Goal: Task Accomplishment & Management: Manage account settings

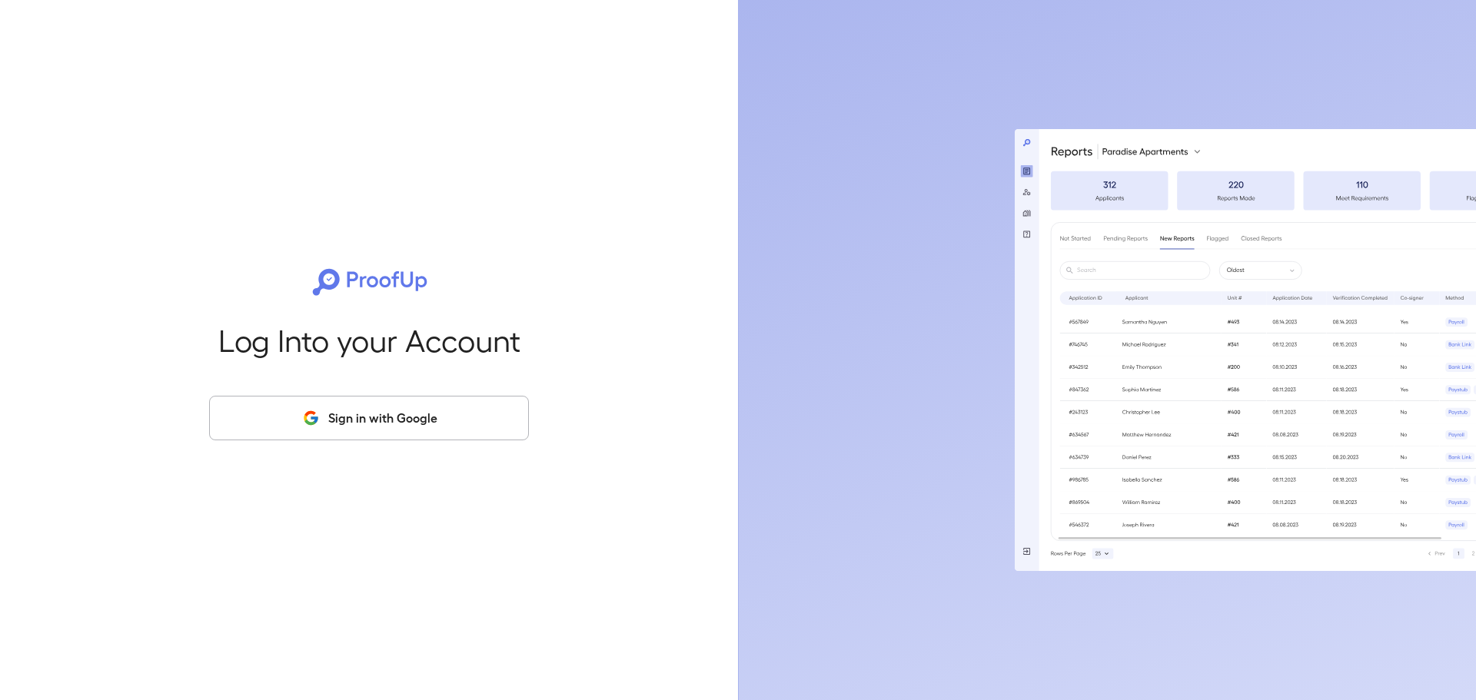
click at [318, 414] on icon "button" at bounding box center [310, 418] width 19 height 18
click at [331, 411] on button "Sign in with Google" at bounding box center [369, 418] width 320 height 45
click at [344, 412] on button "Sign in with Google" at bounding box center [369, 418] width 320 height 45
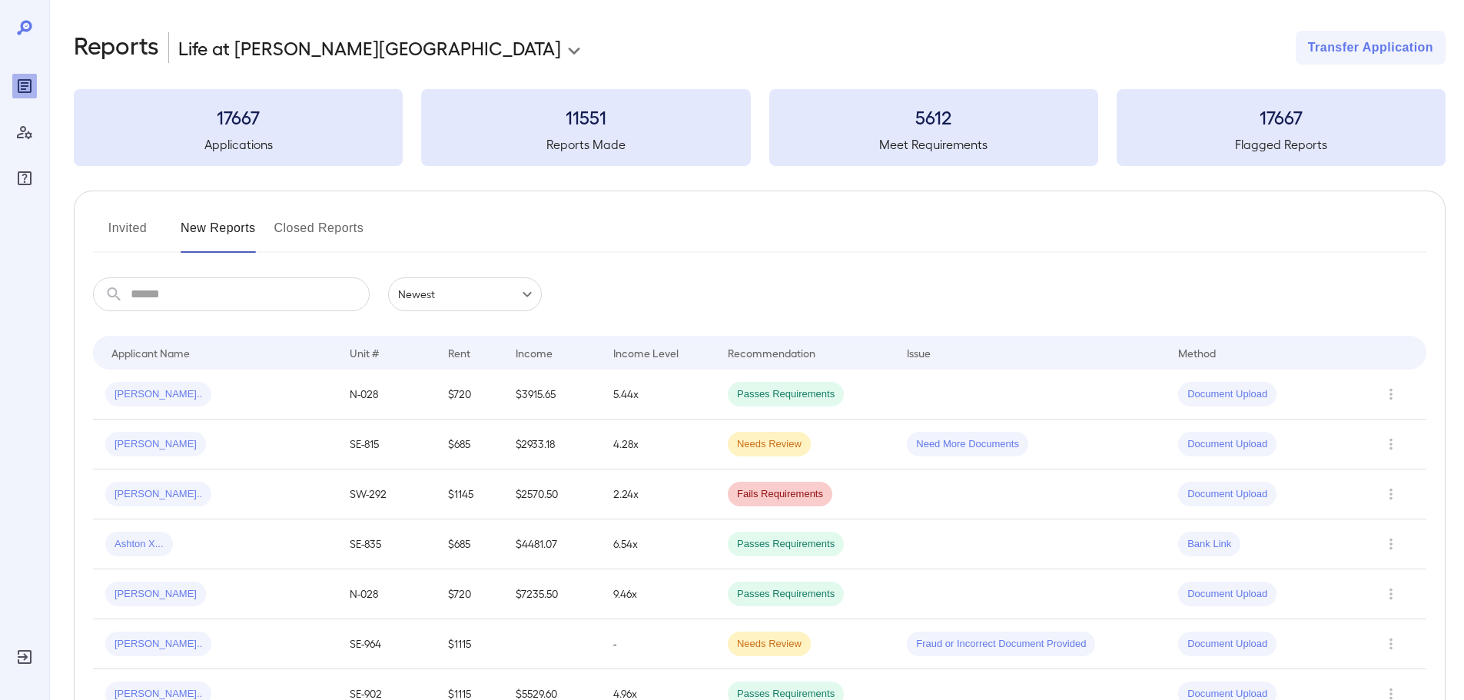
click at [131, 238] on button "Invited" at bounding box center [127, 234] width 69 height 37
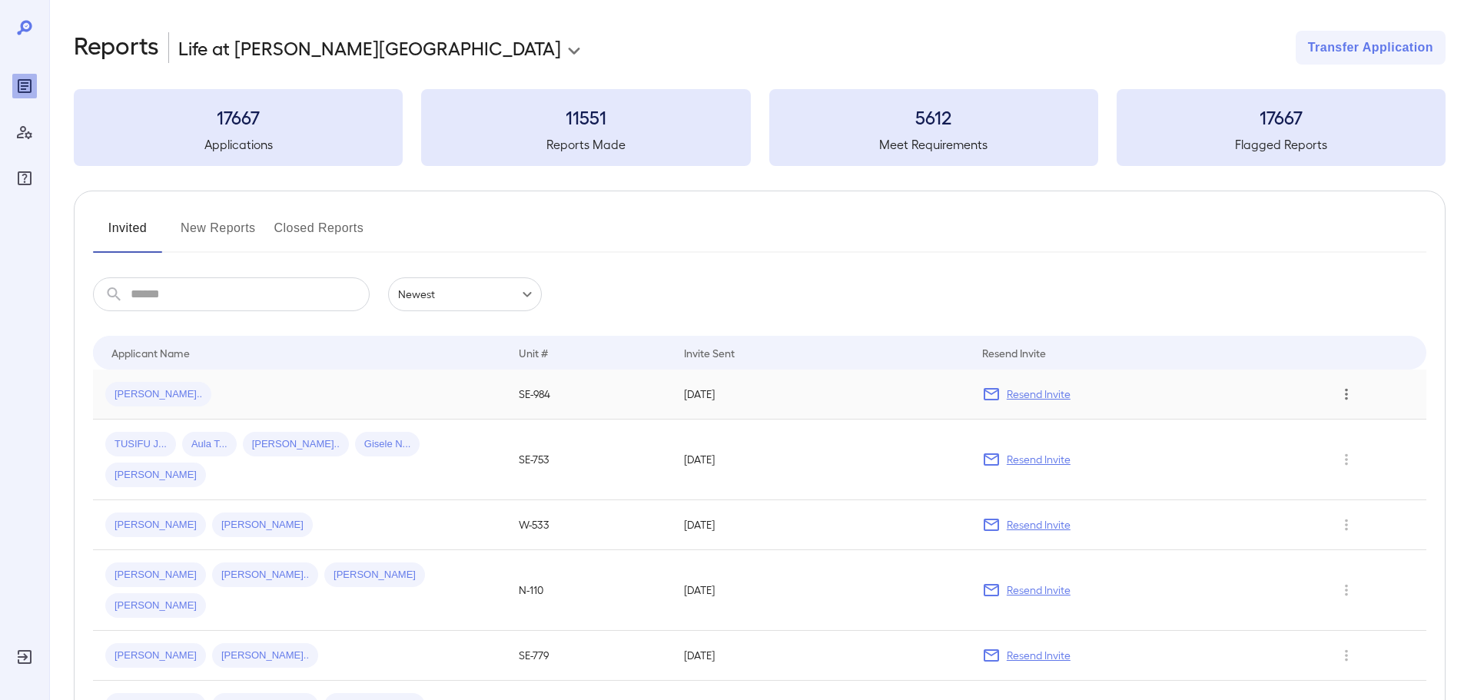
click at [1347, 393] on icon "Row Actions" at bounding box center [1346, 394] width 17 height 18
click at [1197, 397] on div at bounding box center [732, 350] width 1464 height 700
click at [1030, 397] on p "Resend Invite" at bounding box center [1039, 394] width 64 height 15
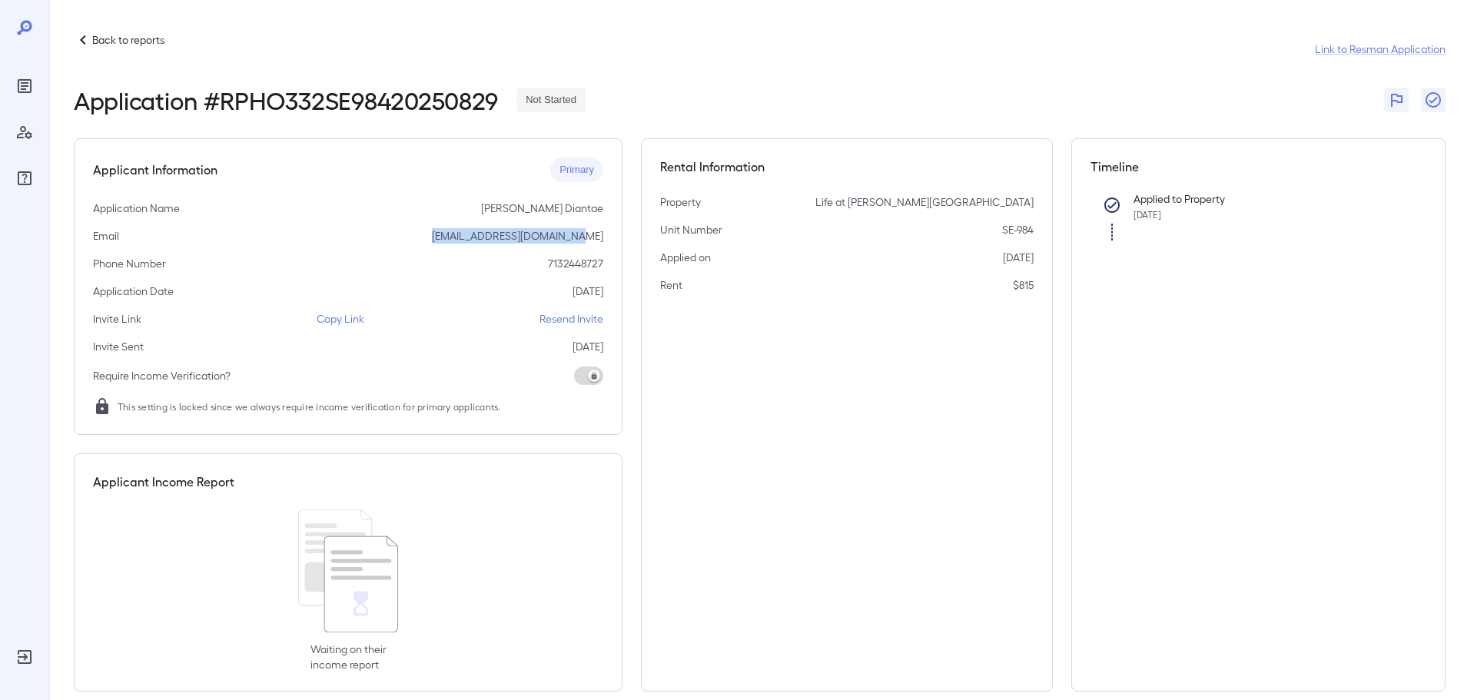
drag, startPoint x: 467, startPoint y: 234, endPoint x: 613, endPoint y: 245, distance: 147.2
click at [613, 245] on div "Applicant Information Primary Application Name [PERSON_NAME] Diantae Email [EMA…" at bounding box center [348, 286] width 549 height 297
copy p "[EMAIL_ADDRESS][DOMAIN_NAME]"
